Goal: Task Accomplishment & Management: Complete application form

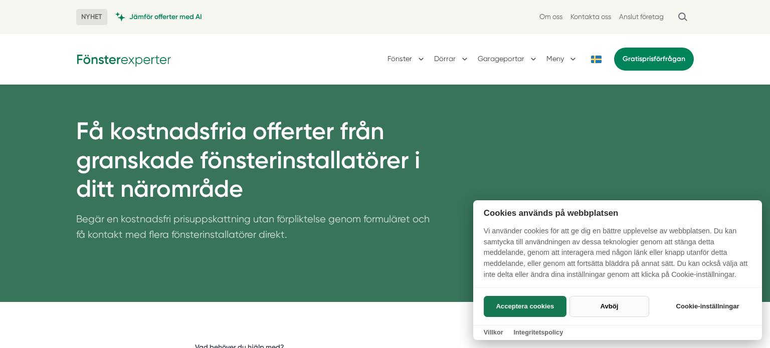
click at [603, 308] on button "Avböj" at bounding box center [609, 306] width 80 height 21
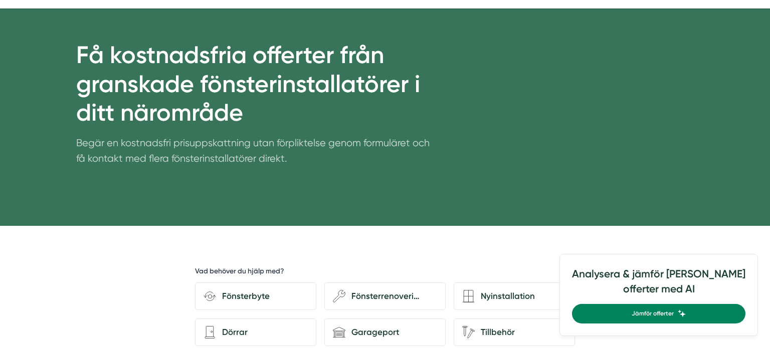
scroll to position [202, 0]
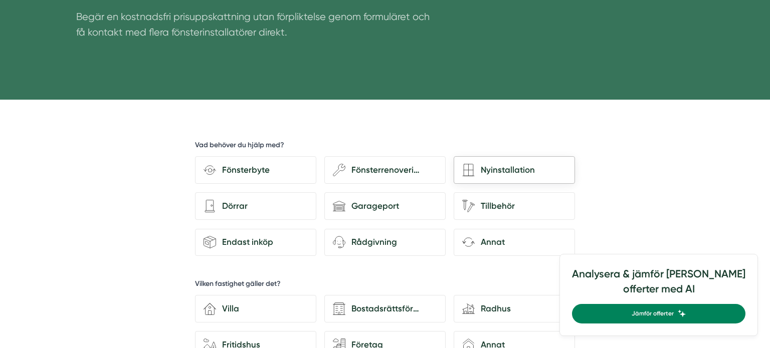
click at [526, 170] on div "Nyinstallation" at bounding box center [521, 170] width 92 height 14
click at [0, 0] on input "Nyinstallation" at bounding box center [0, 0] width 0 height 0
click at [526, 170] on div "Nyinstallation" at bounding box center [521, 170] width 92 height 14
click at [0, 0] on input "Nyinstallation" at bounding box center [0, 0] width 0 height 0
click at [526, 170] on div "Nyinstallation" at bounding box center [521, 170] width 92 height 14
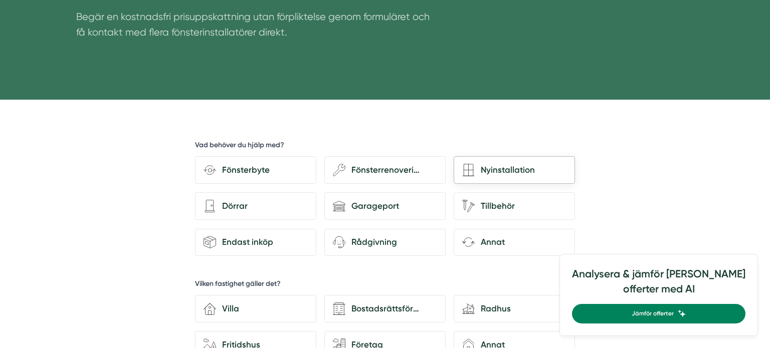
click at [0, 0] on input "Nyinstallation" at bounding box center [0, 0] width 0 height 0
click at [526, 170] on div "Nyinstallation" at bounding box center [521, 170] width 92 height 14
click at [0, 0] on input "Nyinstallation" at bounding box center [0, 0] width 0 height 0
click at [526, 170] on div "Nyinstallation" at bounding box center [521, 170] width 92 height 14
click at [0, 0] on input "Nyinstallation" at bounding box center [0, 0] width 0 height 0
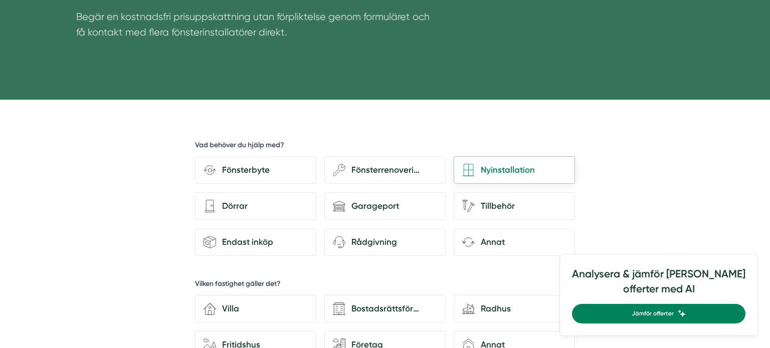
click at [526, 170] on div "Nyinstallation" at bounding box center [521, 170] width 92 height 14
click at [0, 0] on input "Nyinstallation" at bounding box center [0, 0] width 0 height 0
click at [526, 170] on div "Nyinstallation" at bounding box center [521, 170] width 92 height 14
click at [0, 0] on input "Nyinstallation" at bounding box center [0, 0] width 0 height 0
click at [526, 170] on div "Nyinstallation" at bounding box center [521, 170] width 92 height 14
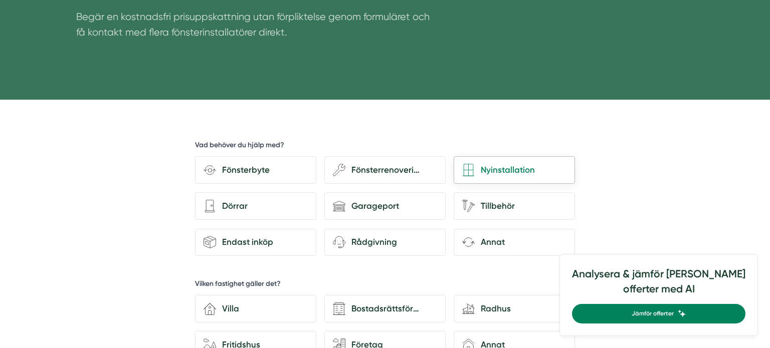
click at [0, 0] on input "Nyinstallation" at bounding box center [0, 0] width 0 height 0
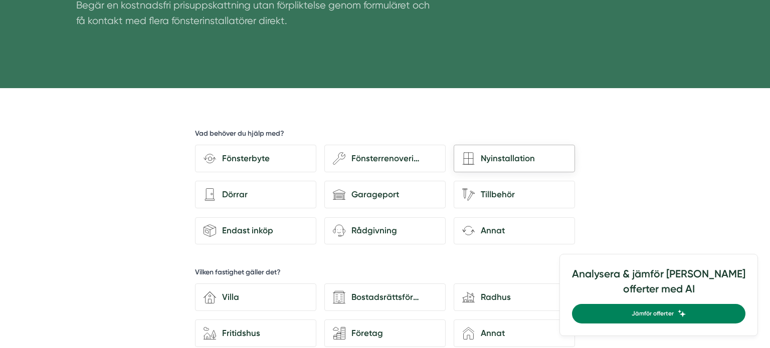
scroll to position [223, 0]
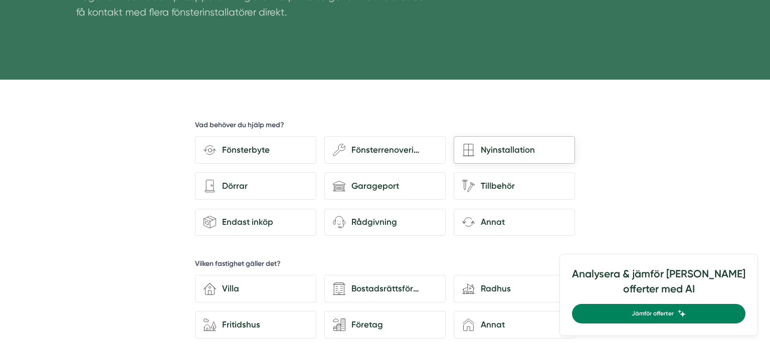
click at [517, 156] on div "Nyinstallation" at bounding box center [521, 150] width 92 height 14
click at [0, 0] on input "Nyinstallation" at bounding box center [0, 0] width 0 height 0
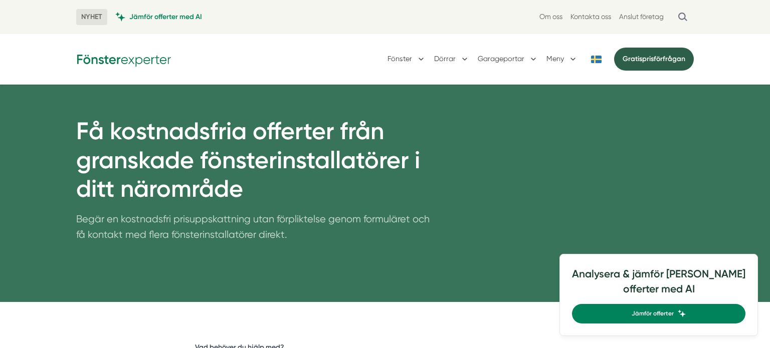
click at [672, 62] on link "Gratis prisförfrågan" at bounding box center [654, 59] width 80 height 23
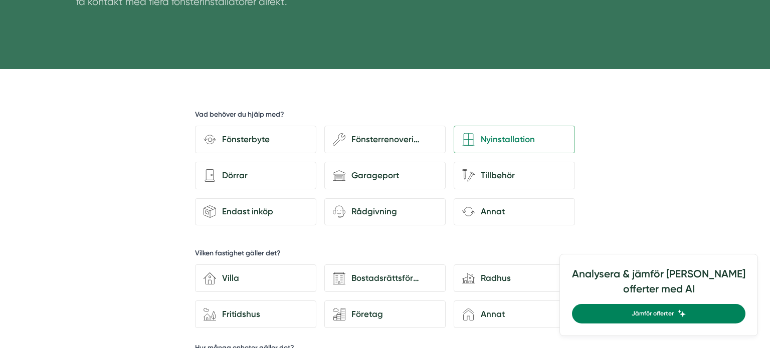
scroll to position [235, 0]
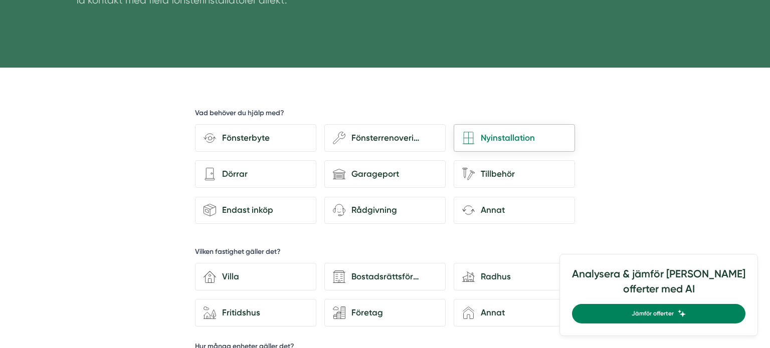
click at [492, 134] on div "Nyinstallation" at bounding box center [521, 138] width 92 height 14
click at [0, 0] on input "Nyinstallation" at bounding box center [0, 0] width 0 height 0
click at [492, 134] on div "Nyinstallation" at bounding box center [521, 138] width 92 height 14
click at [0, 0] on input "Nyinstallation" at bounding box center [0, 0] width 0 height 0
click at [492, 134] on div "Nyinstallation" at bounding box center [521, 138] width 92 height 14
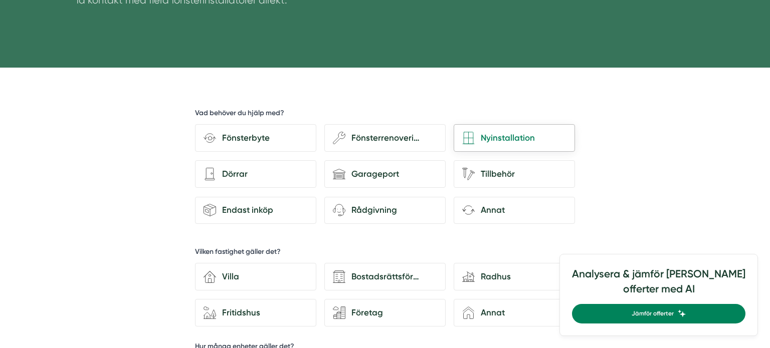
click at [0, 0] on input "Nyinstallation" at bounding box center [0, 0] width 0 height 0
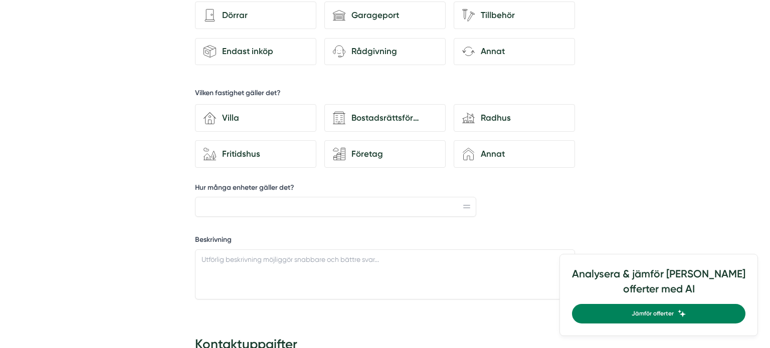
scroll to position [398, 0]
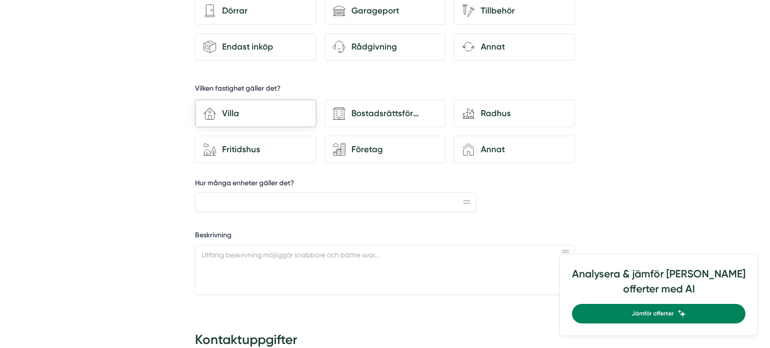
click at [255, 109] on div "Villa" at bounding box center [262, 114] width 92 height 14
click at [0, 0] on input "house-3 Villa" at bounding box center [0, 0] width 0 height 0
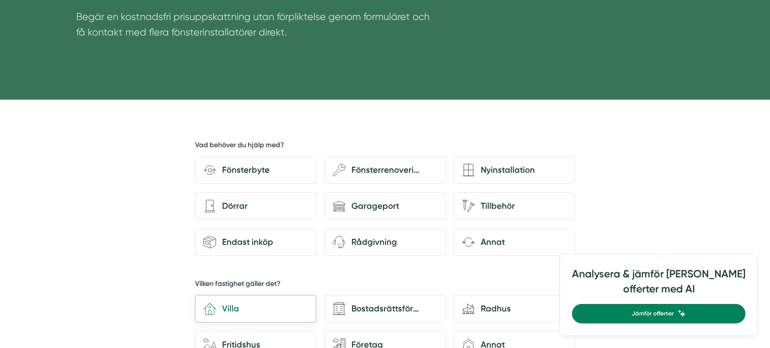
scroll to position [196, 0]
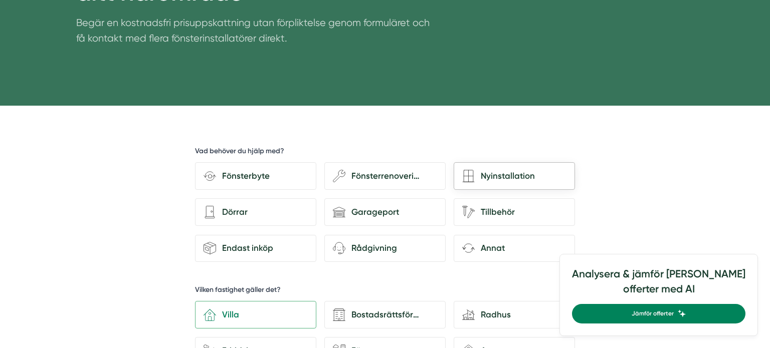
click at [501, 173] on div "Nyinstallation" at bounding box center [521, 176] width 92 height 14
click at [0, 0] on input "Nyinstallation" at bounding box center [0, 0] width 0 height 0
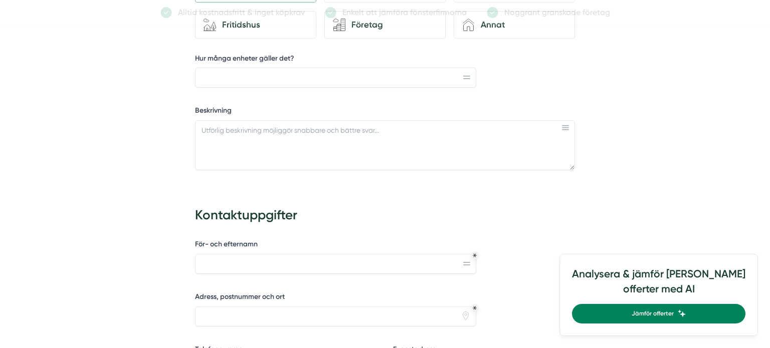
scroll to position [523, 0]
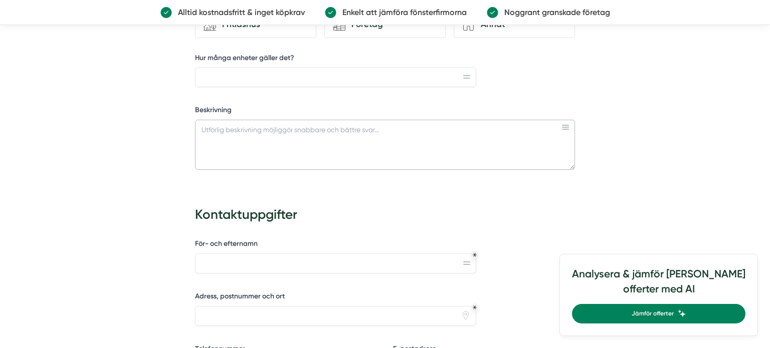
click at [221, 130] on textarea "Beskrivning" at bounding box center [385, 145] width 380 height 50
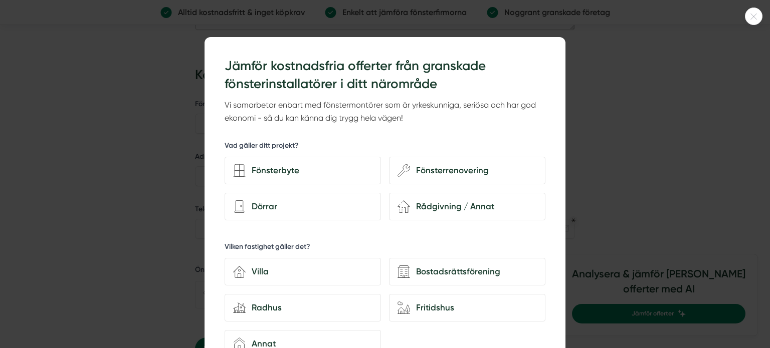
scroll to position [806, 0]
type textarea "Jag funderar på sätt in ett överljusfönster, Undrar hur det det går till."
click at [754, 20] on div at bounding box center [754, 17] width 18 height 18
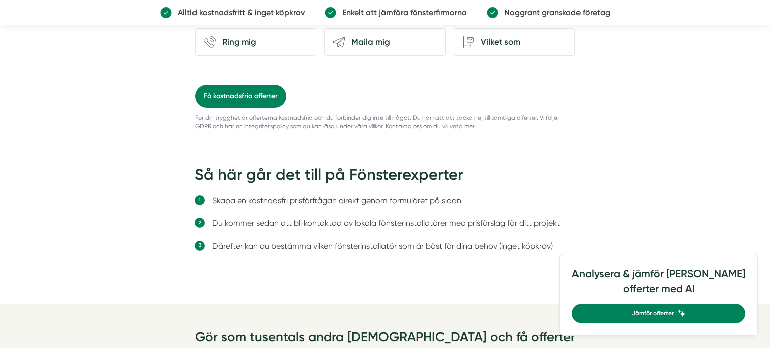
scroll to position [917, 0]
